Goal: Task Accomplishment & Management: Complete application form

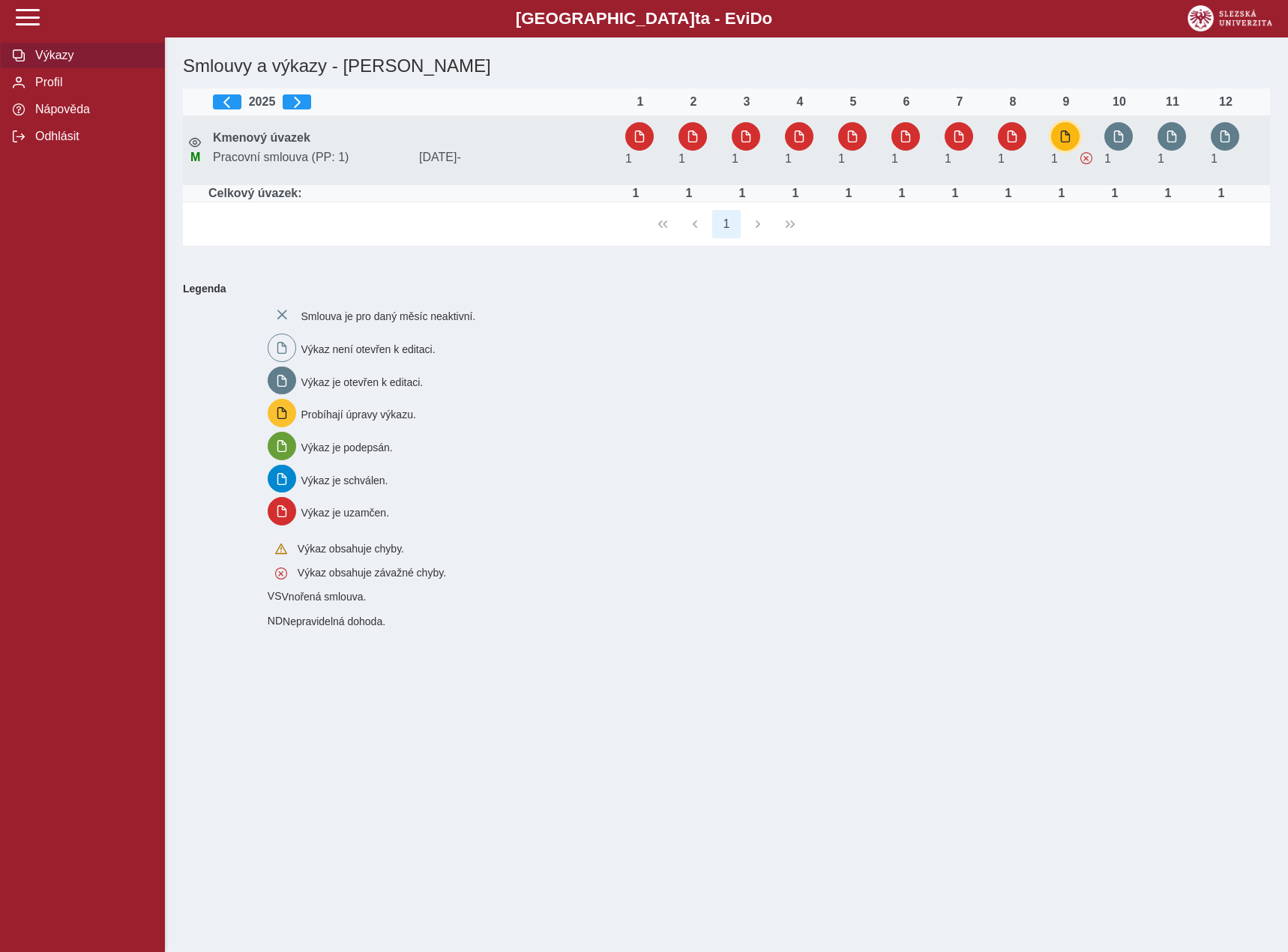
click at [1068, 137] on span "button" at bounding box center [1065, 136] width 12 height 12
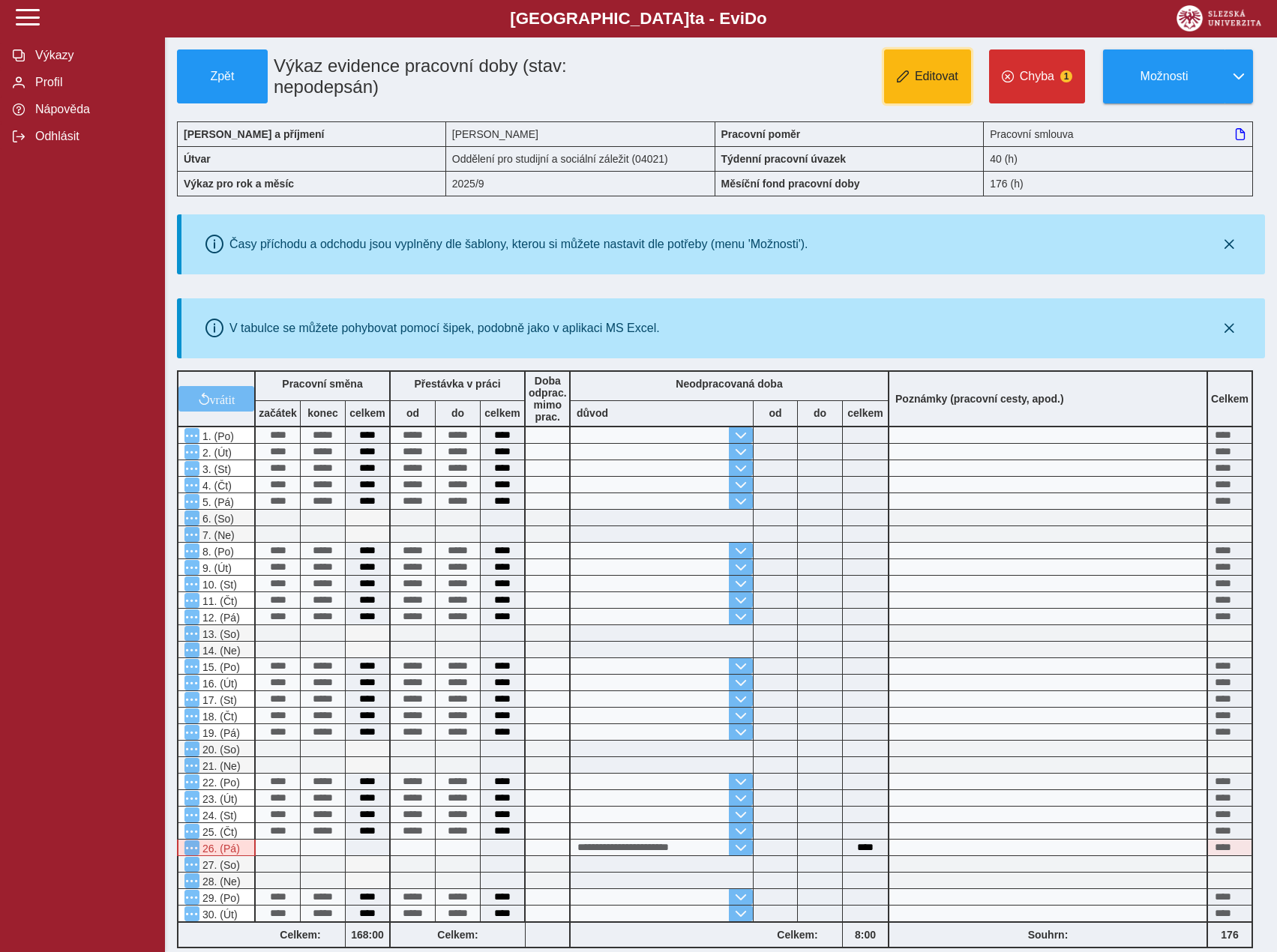
click at [953, 83] on span "Editovat" at bounding box center [936, 77] width 44 height 14
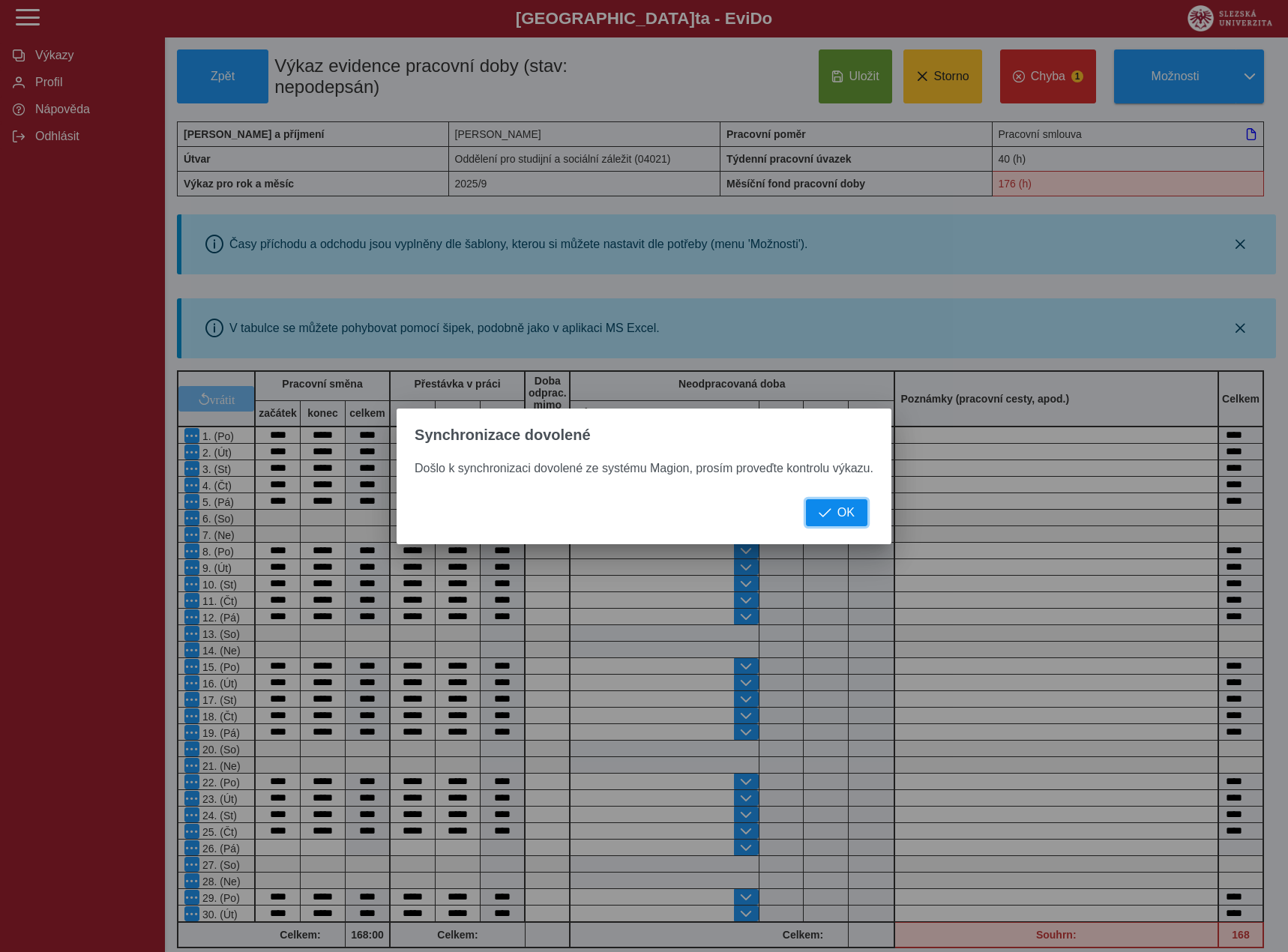
click at [855, 515] on button "OK" at bounding box center [836, 512] width 61 height 27
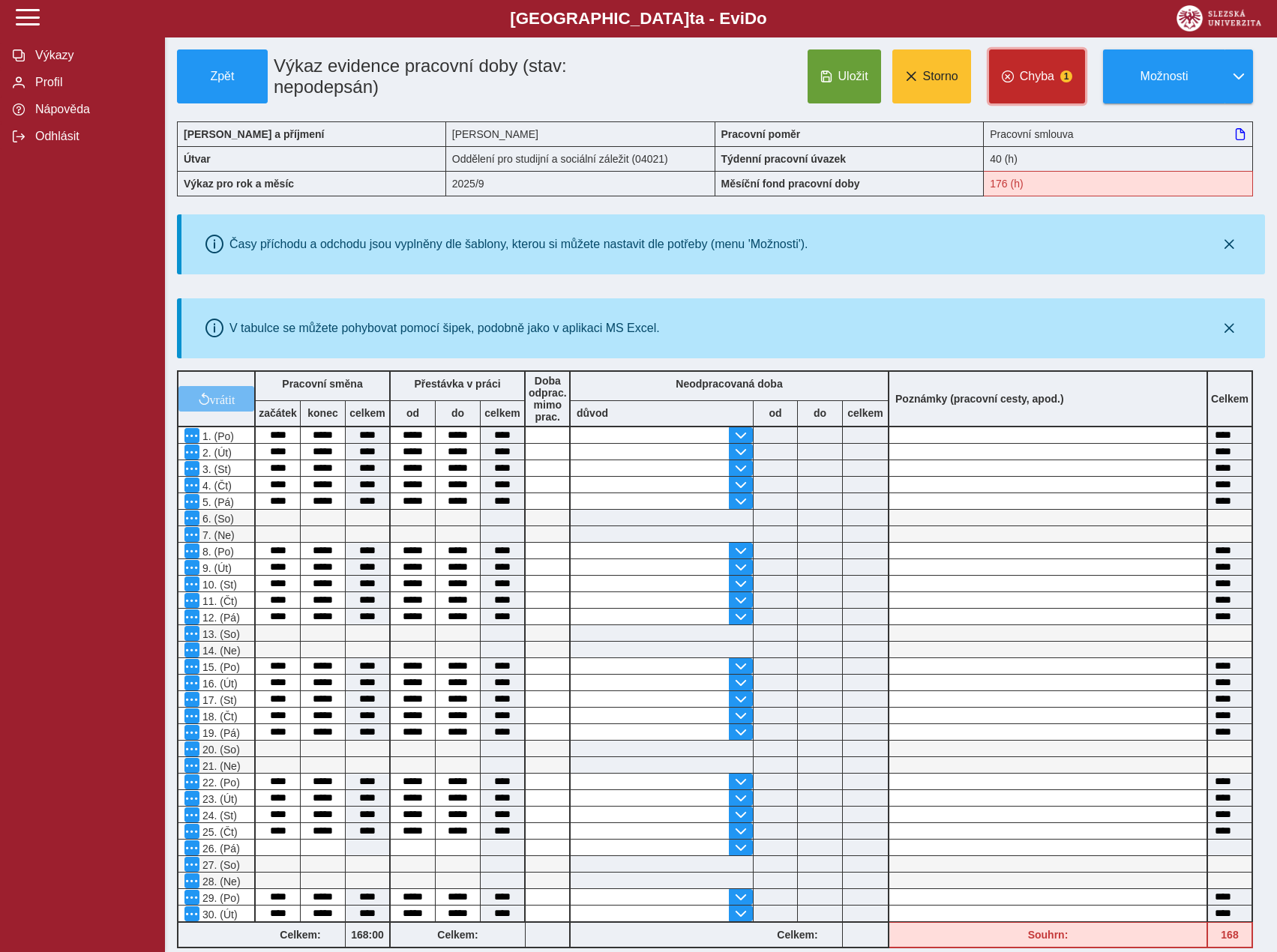
click at [1057, 94] on button "Chyba 1" at bounding box center [1037, 77] width 96 height 54
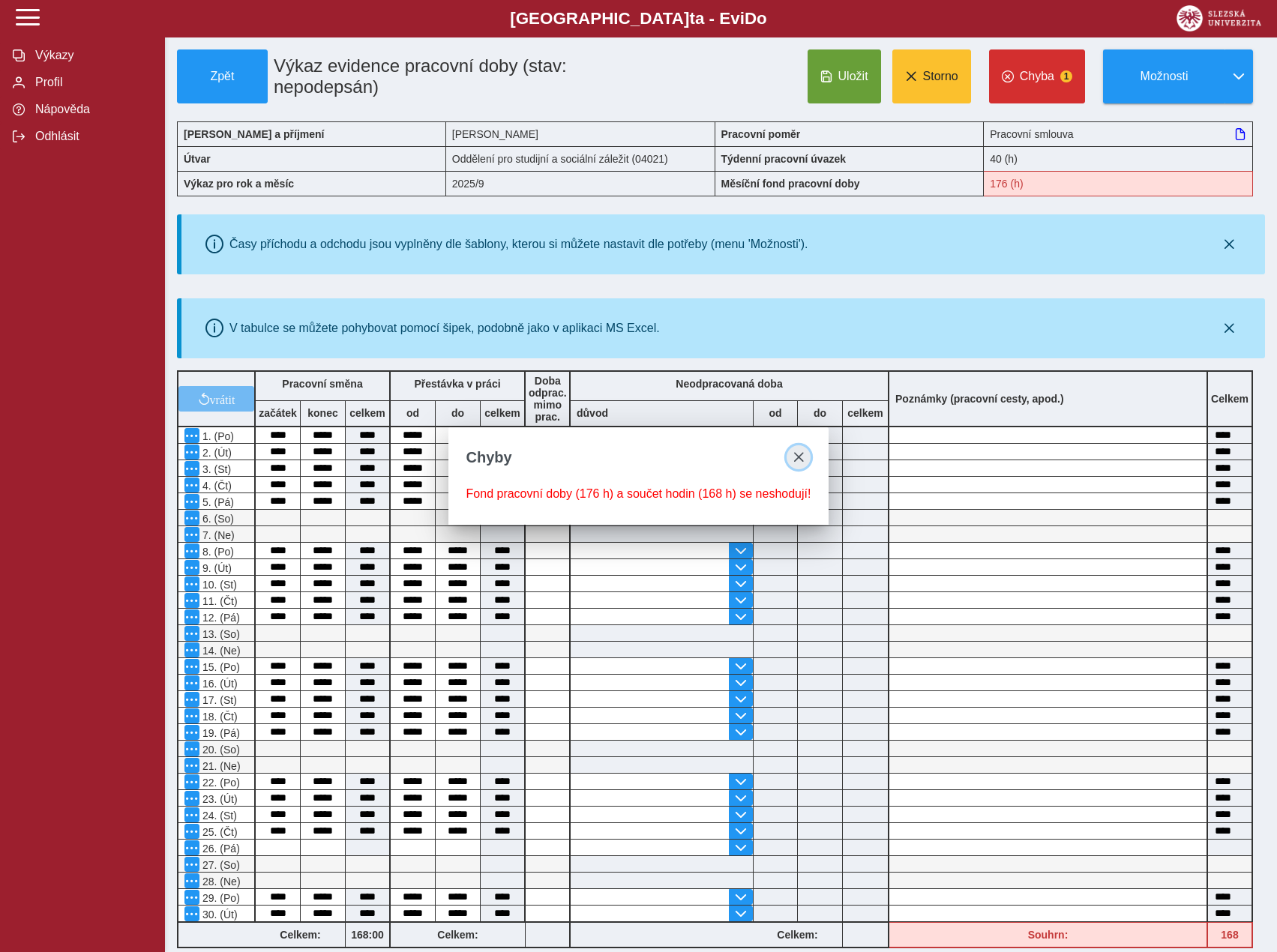
click at [789, 452] on button "close" at bounding box center [799, 457] width 24 height 24
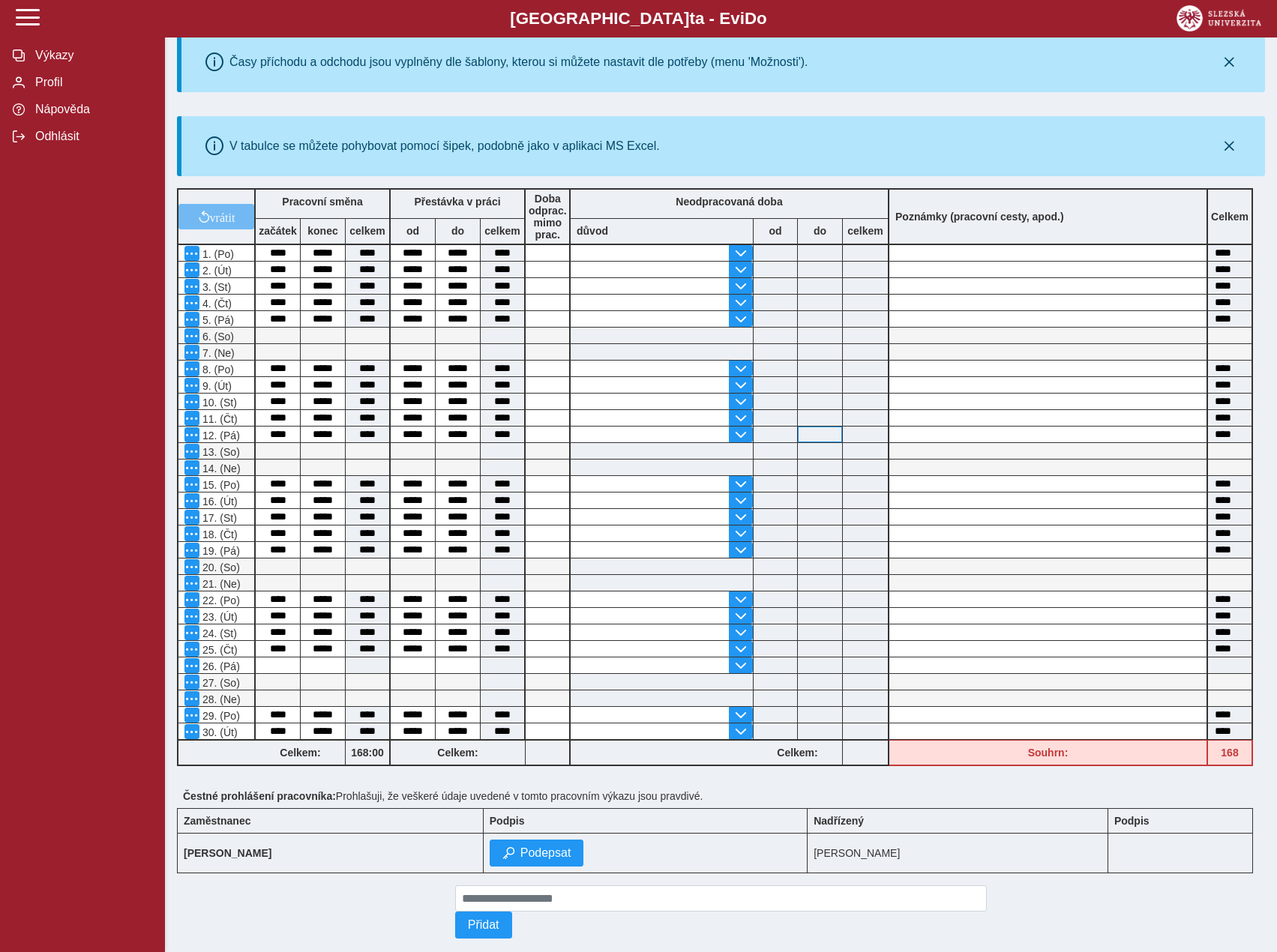
scroll to position [212, 0]
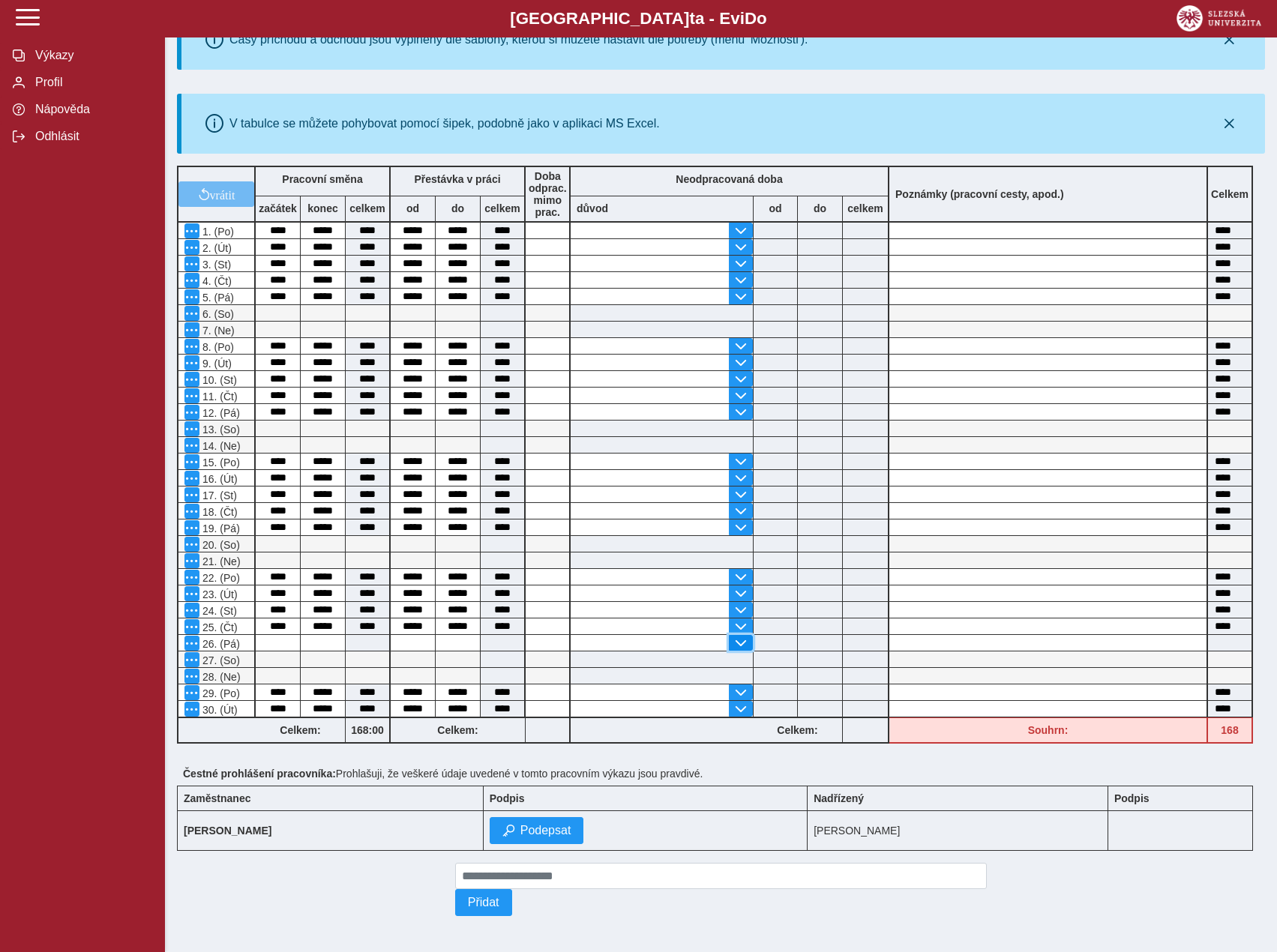
click at [738, 637] on span "button" at bounding box center [741, 644] width 12 height 12
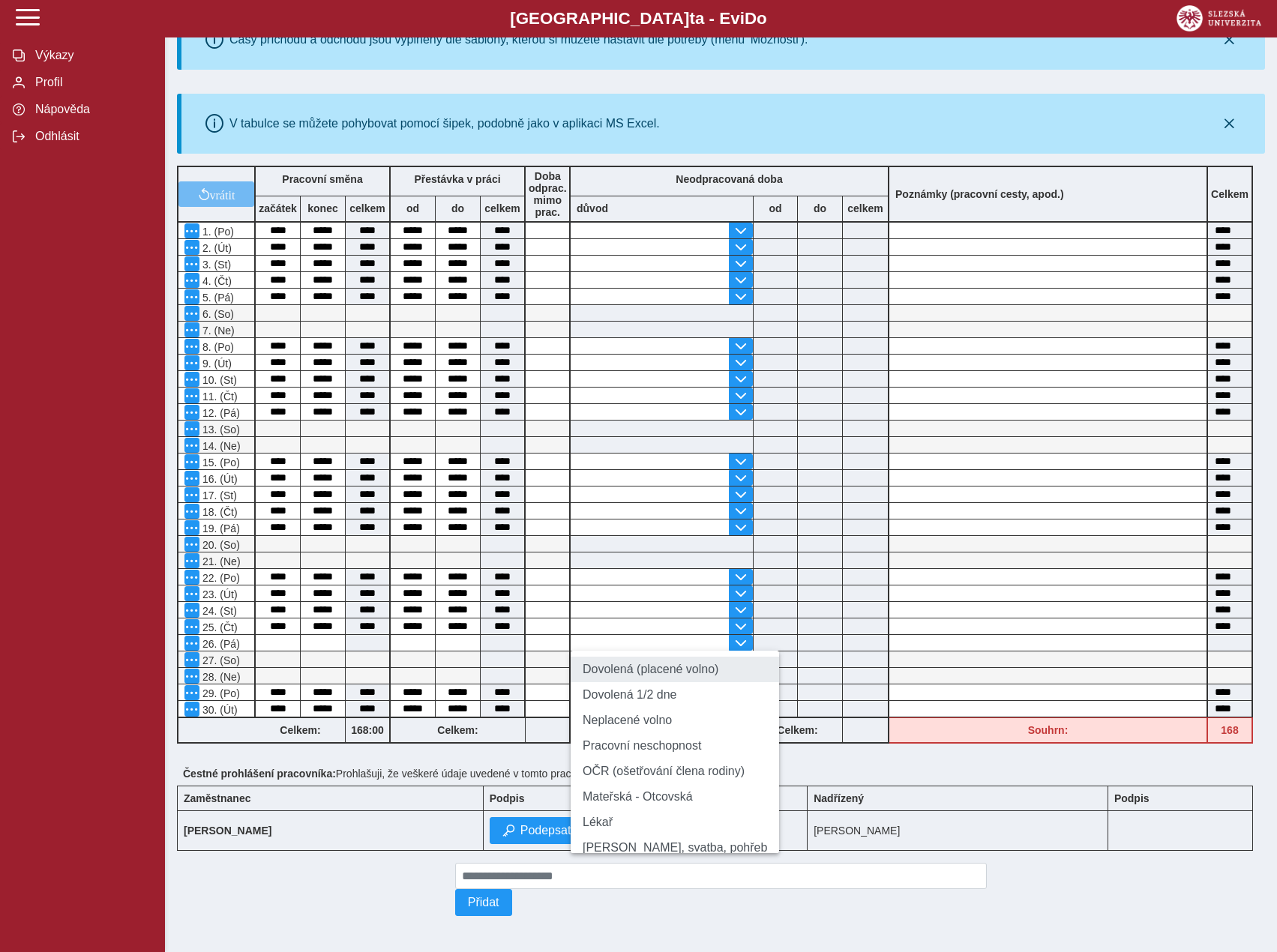
click at [688, 661] on li "Dovolená (placené volno)" at bounding box center [675, 669] width 208 height 25
type input "**********"
type input "****"
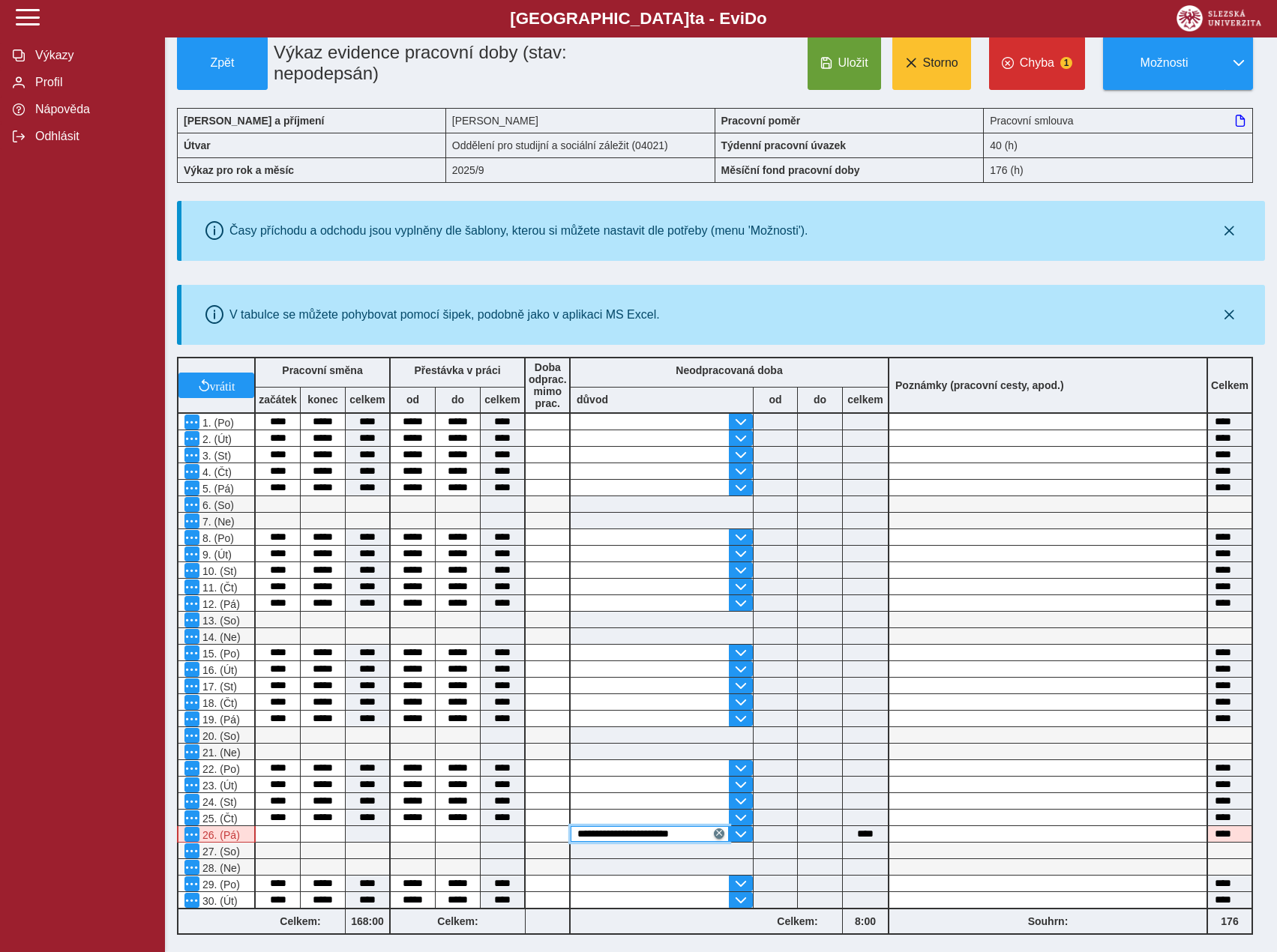
scroll to position [0, 0]
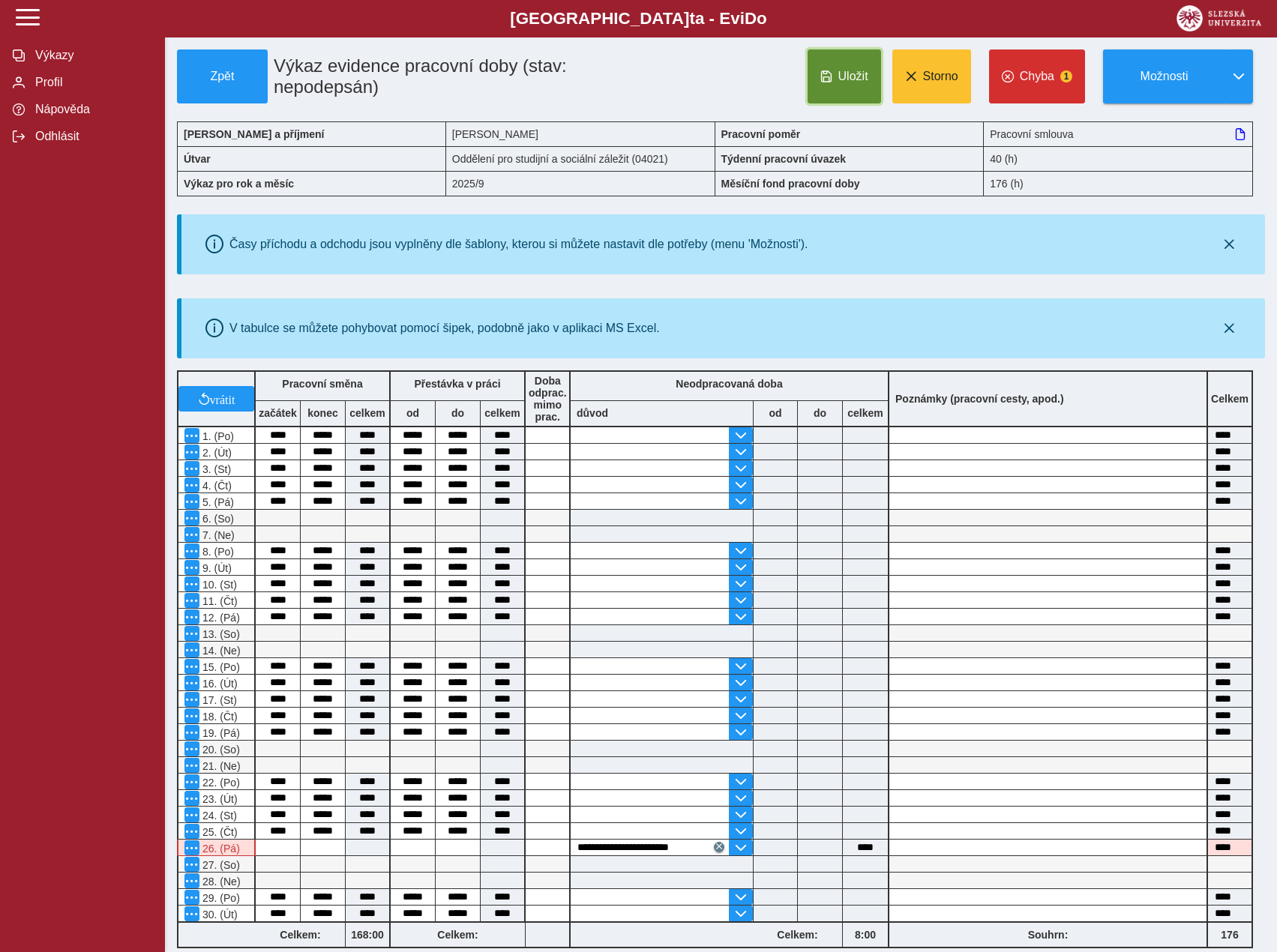
click at [835, 80] on button "Uložit" at bounding box center [844, 77] width 73 height 54
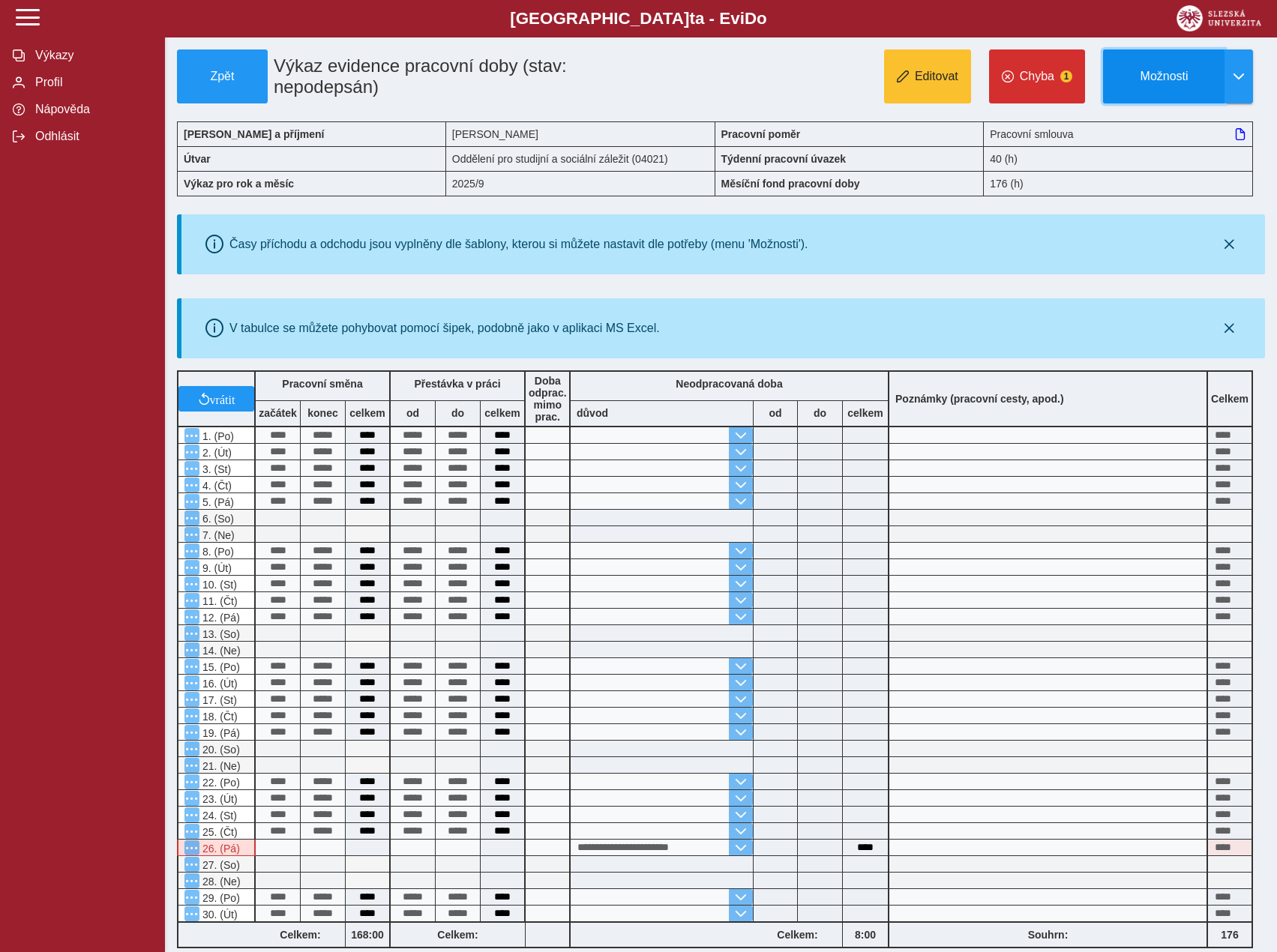
click at [1147, 73] on span "Možnosti" at bounding box center [1164, 77] width 96 height 14
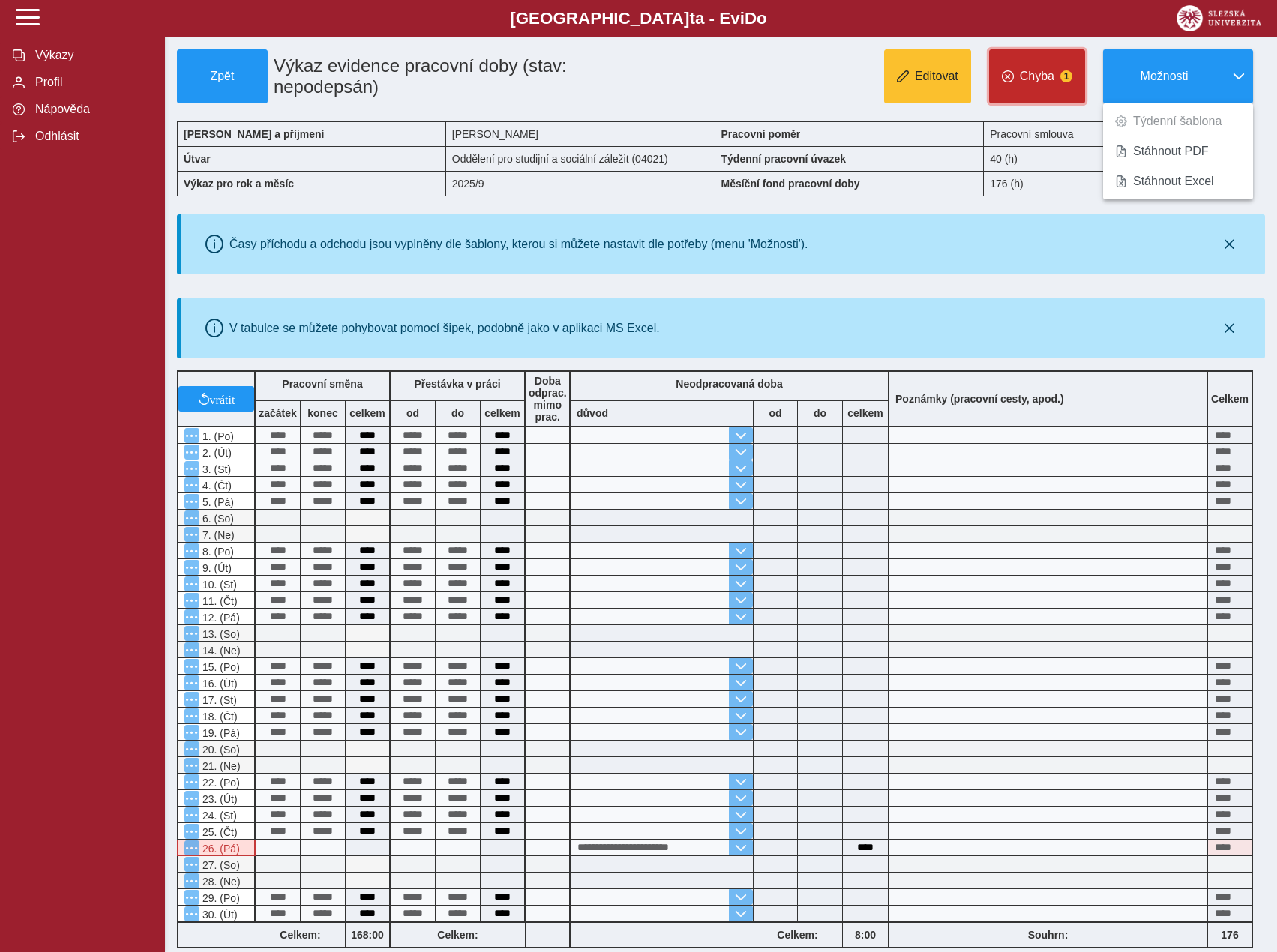
click at [1031, 90] on button "Chyba 1" at bounding box center [1037, 77] width 96 height 54
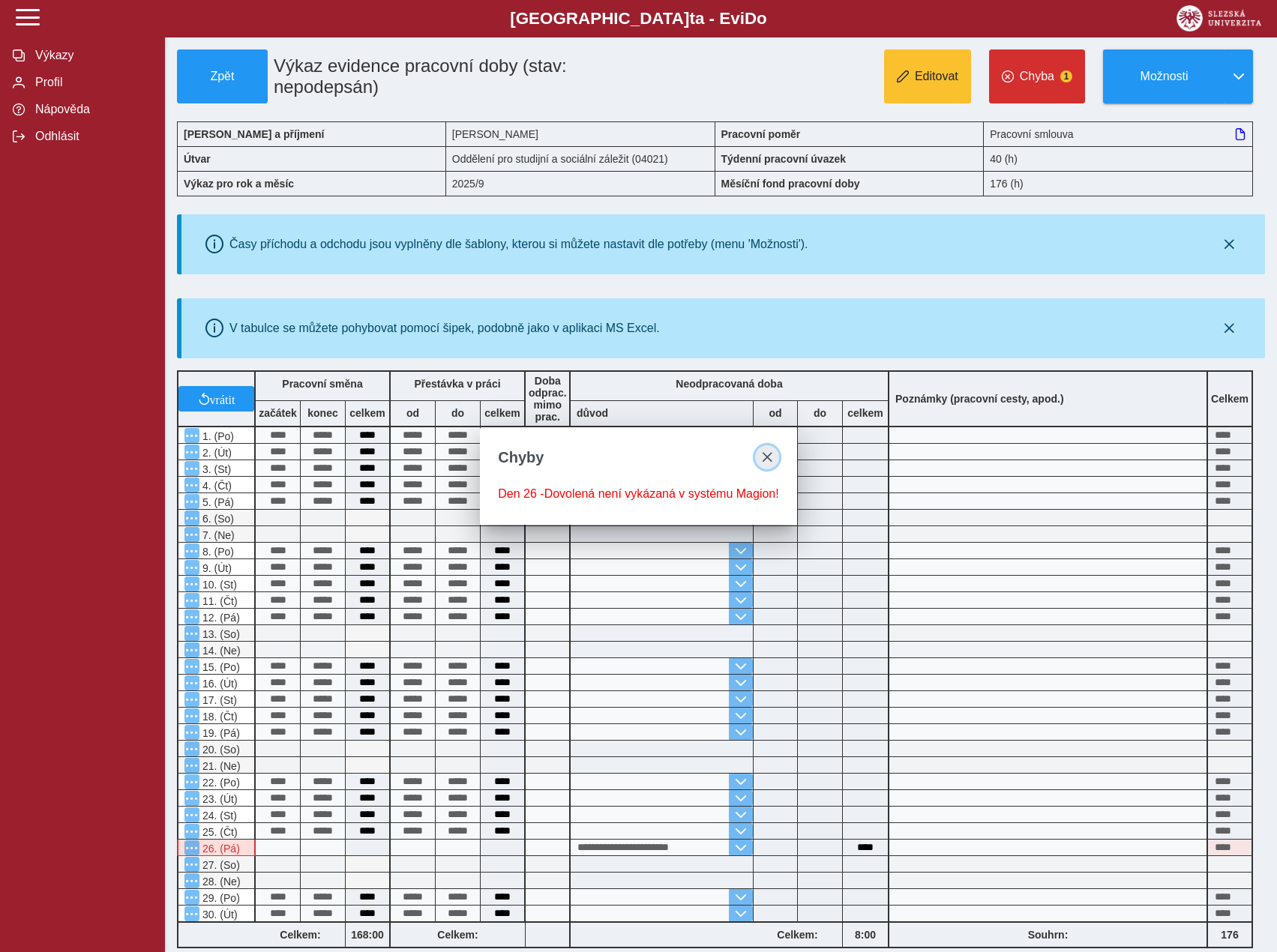
click at [769, 455] on span "close" at bounding box center [767, 458] width 12 height 12
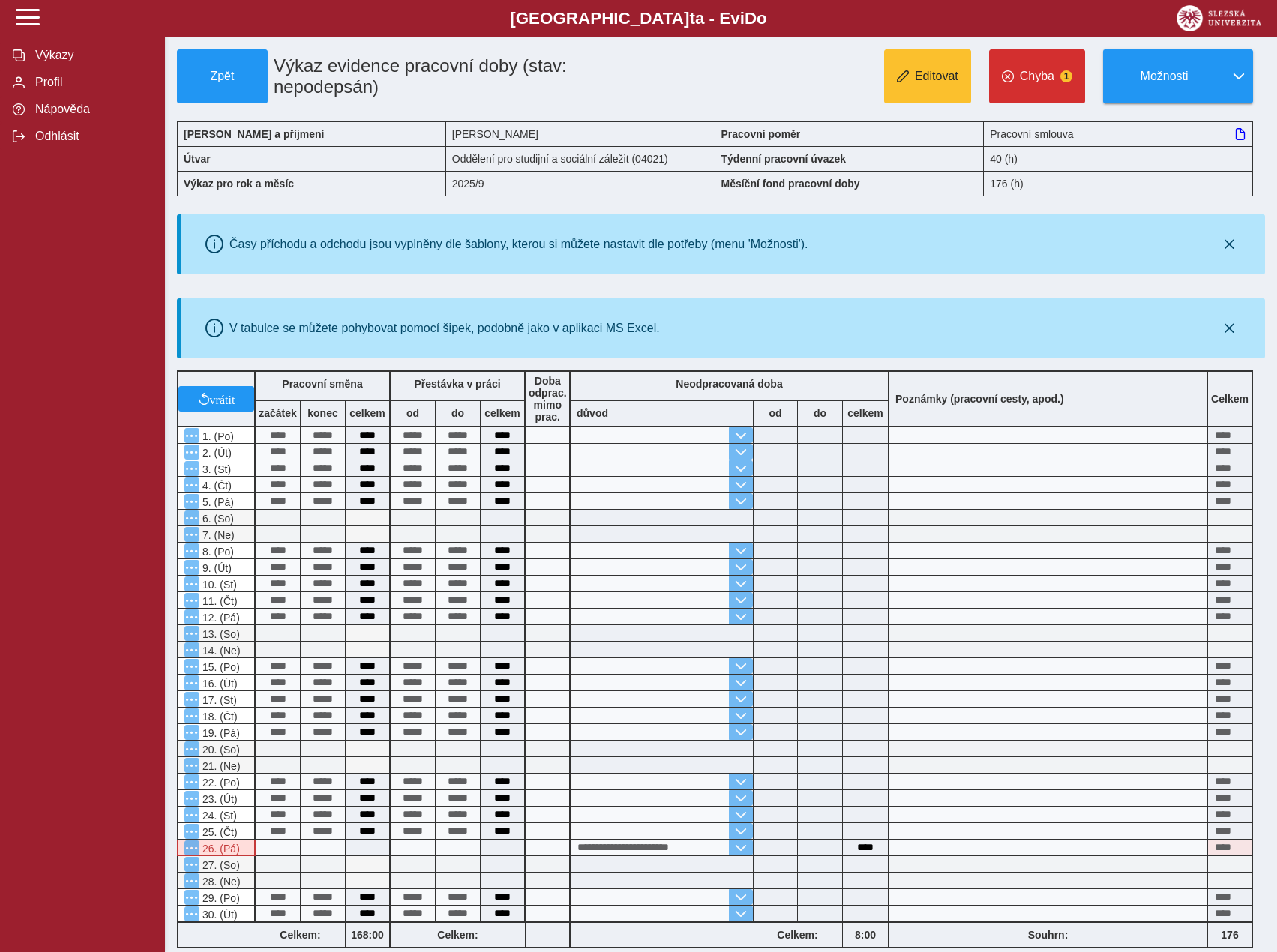
click at [809, 65] on div "Editovat Chyba 1 Možnosti" at bounding box center [948, 77] width 635 height 54
click at [940, 79] on span "Editovat" at bounding box center [936, 77] width 44 height 14
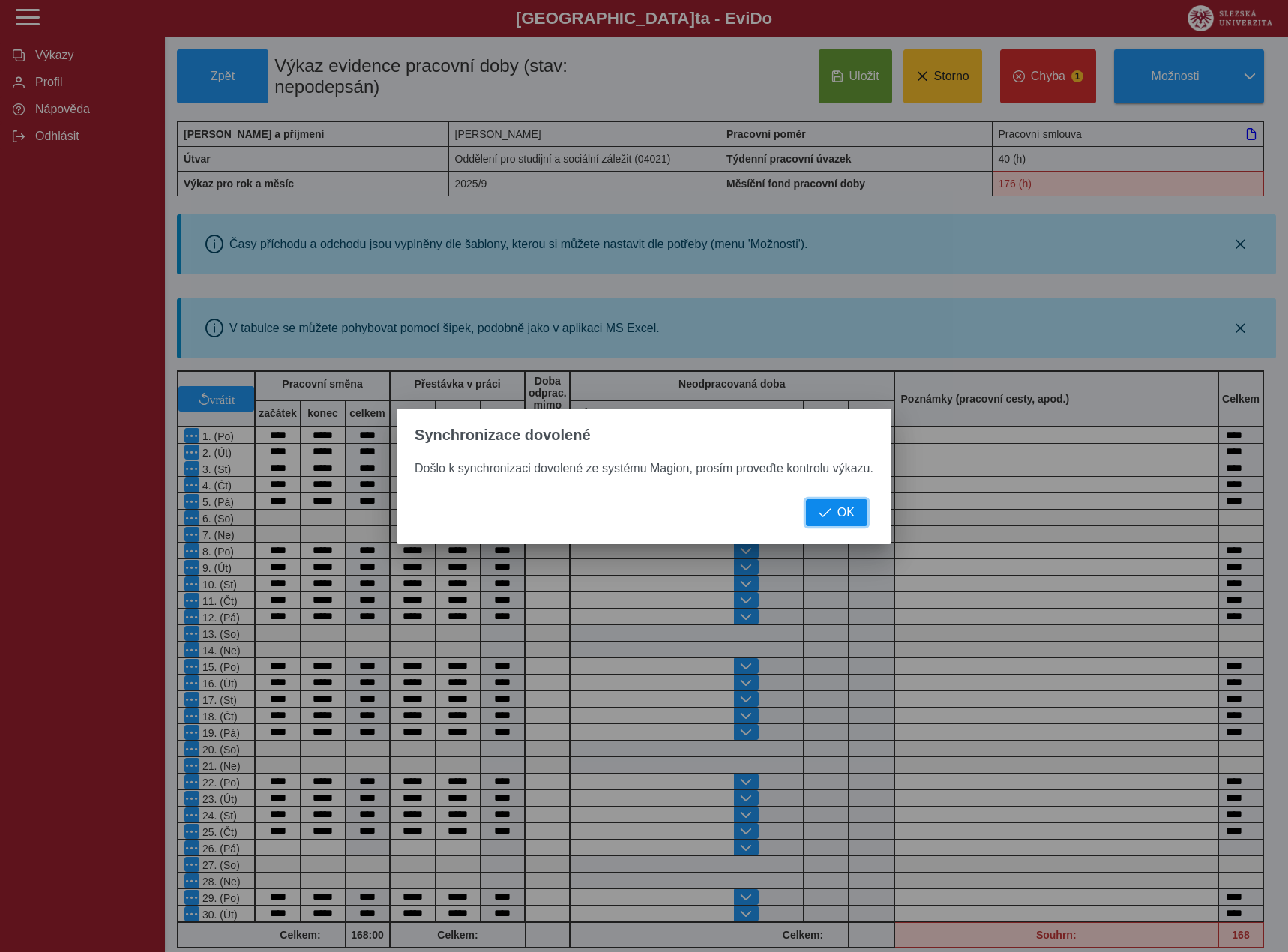
click at [830, 517] on span "button" at bounding box center [825, 513] width 13 height 12
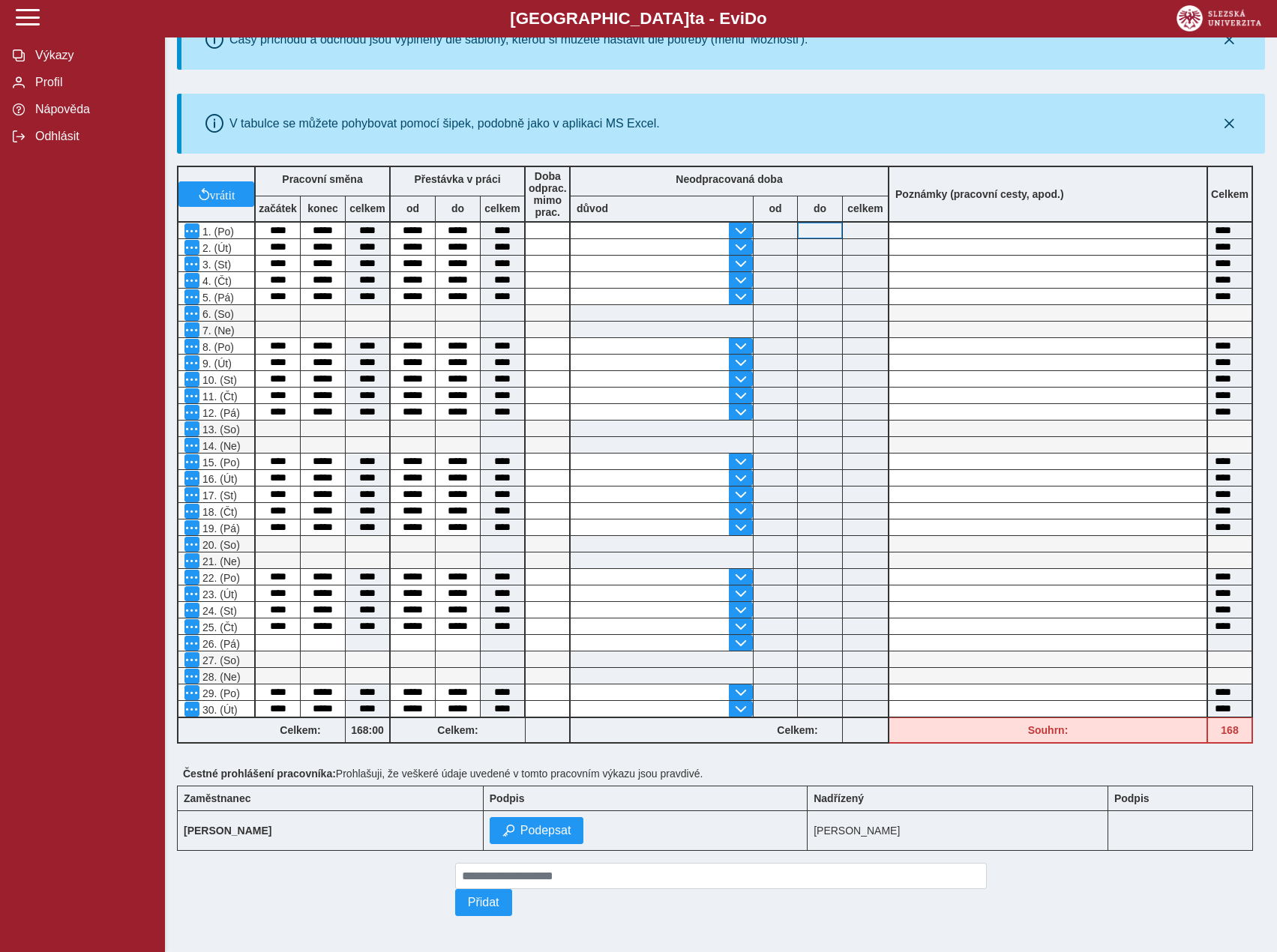
scroll to position [212, 0]
